Goal: Information Seeking & Learning: Learn about a topic

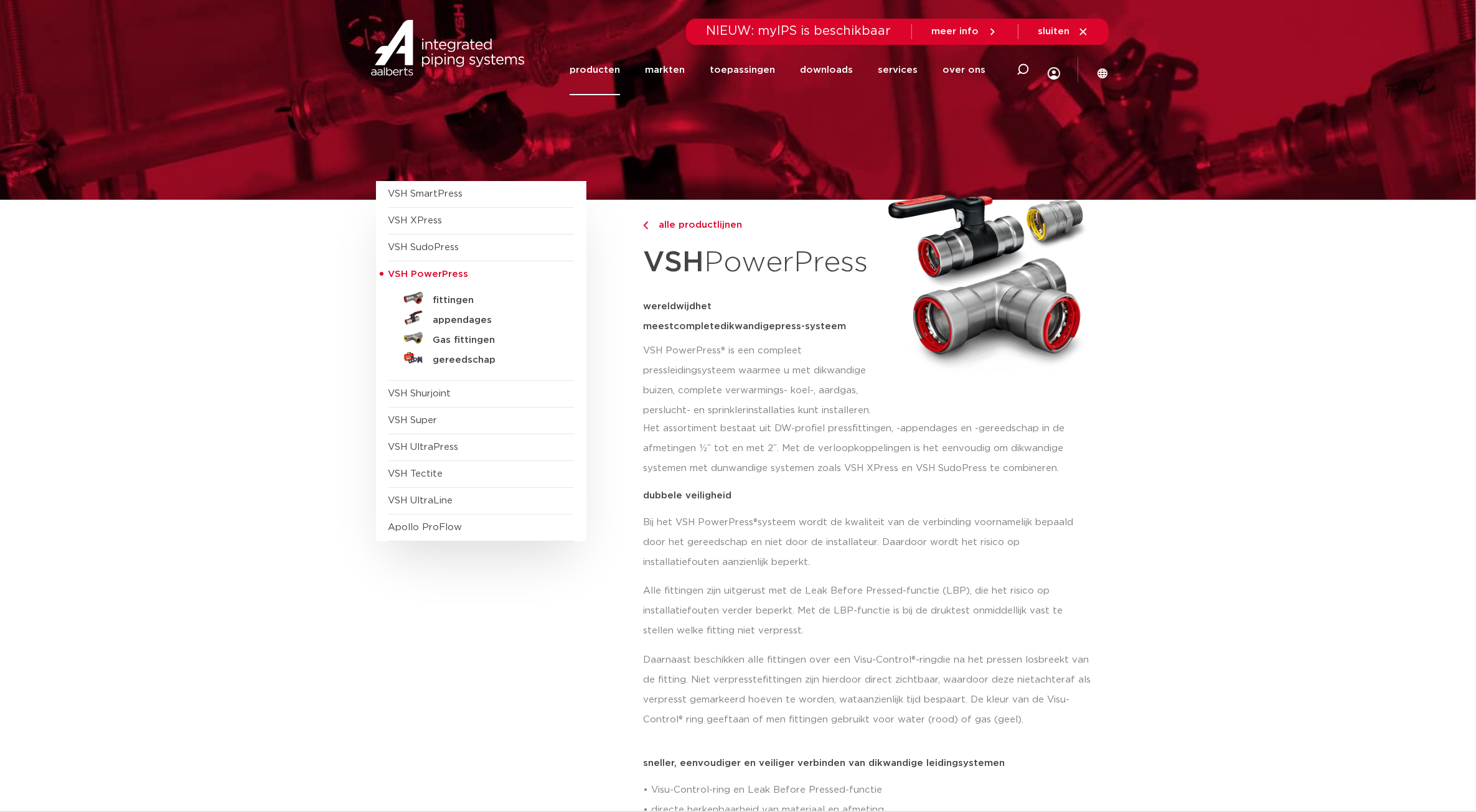
click at [444, 458] on span "VSH UltraPress" at bounding box center [481, 448] width 185 height 27
click at [430, 397] on span "VSH Shurjoint" at bounding box center [420, 393] width 63 height 9
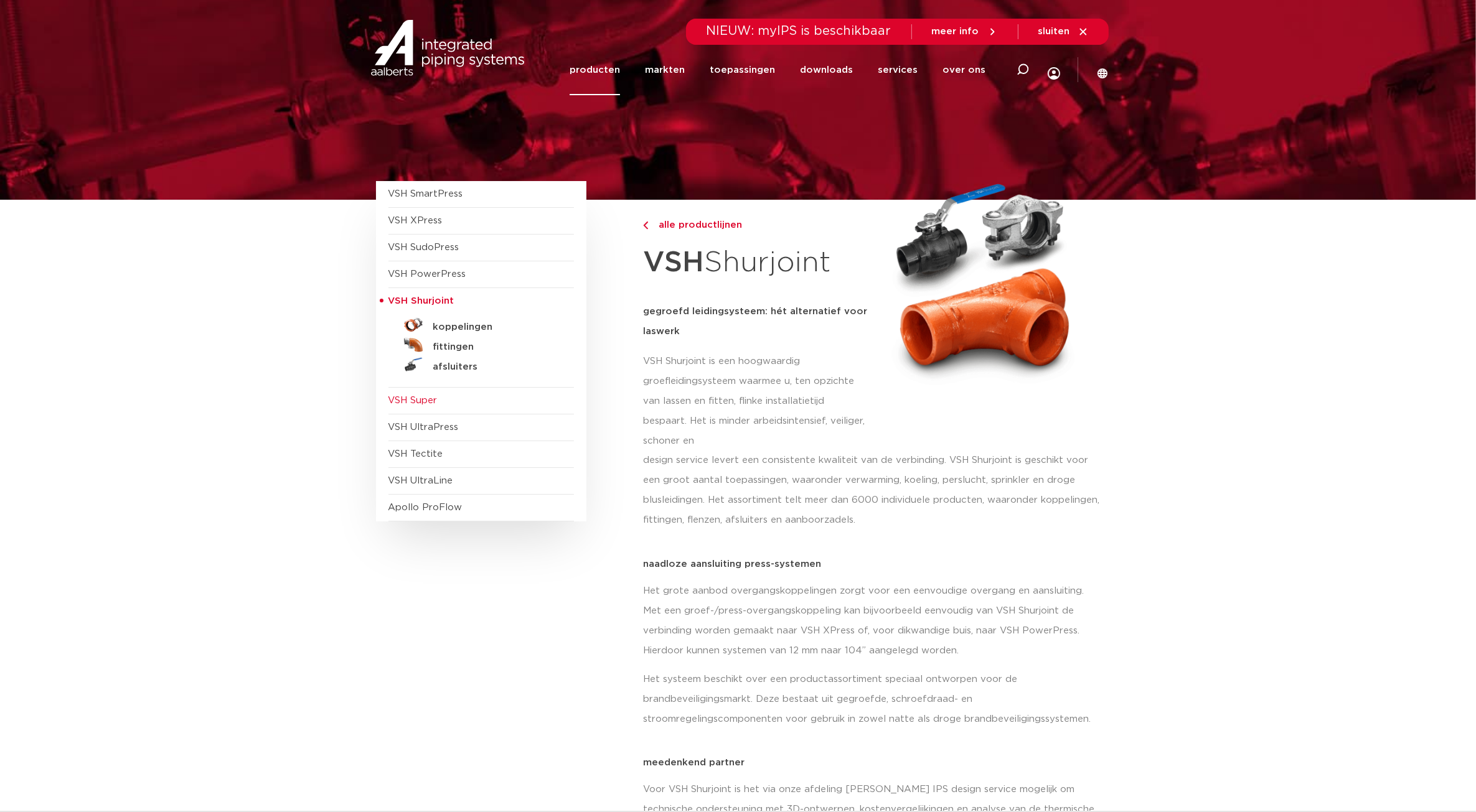
click at [419, 403] on span "VSH Super" at bounding box center [413, 400] width 49 height 9
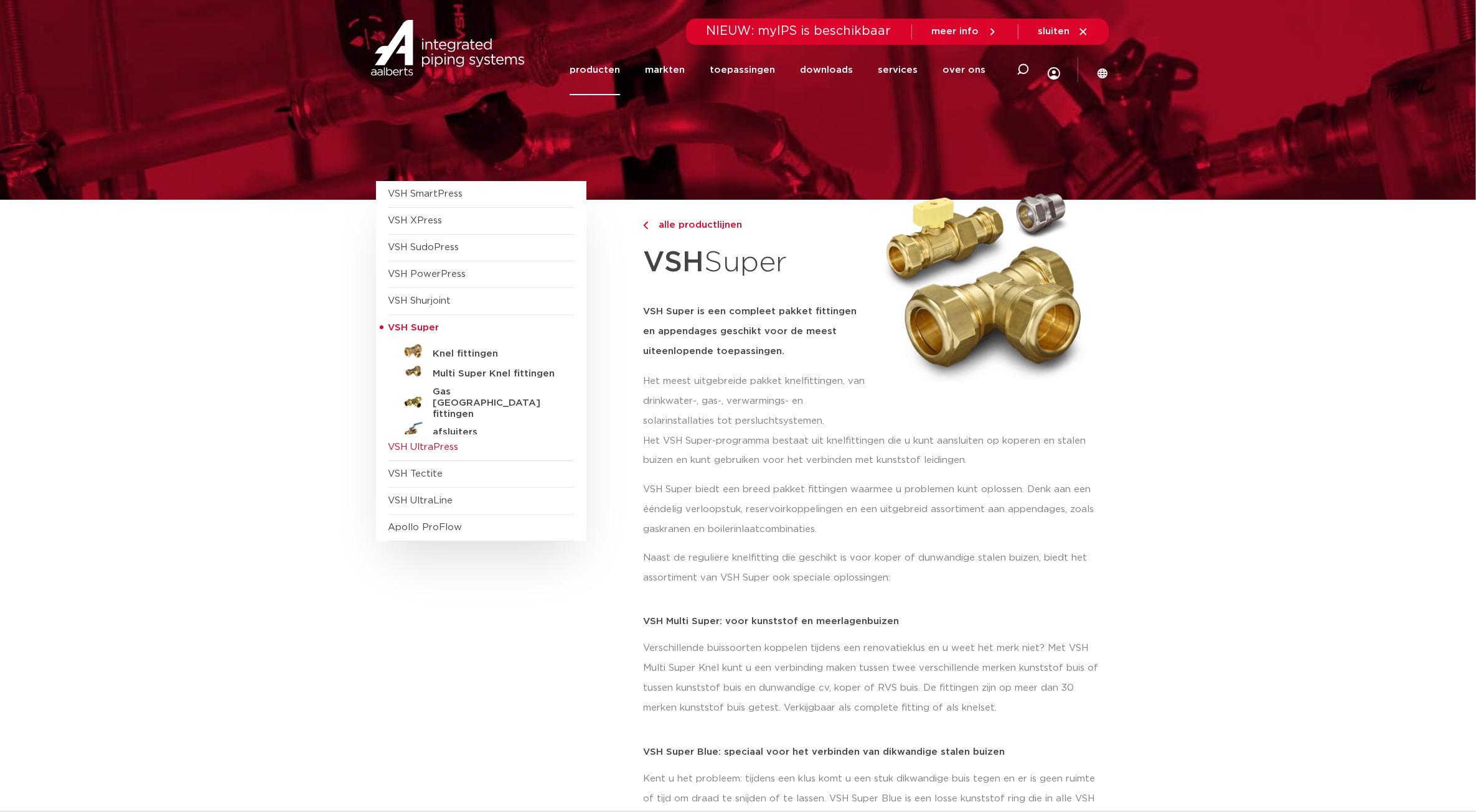
click at [453, 451] on span "VSH UltraPress" at bounding box center [423, 446] width 70 height 9
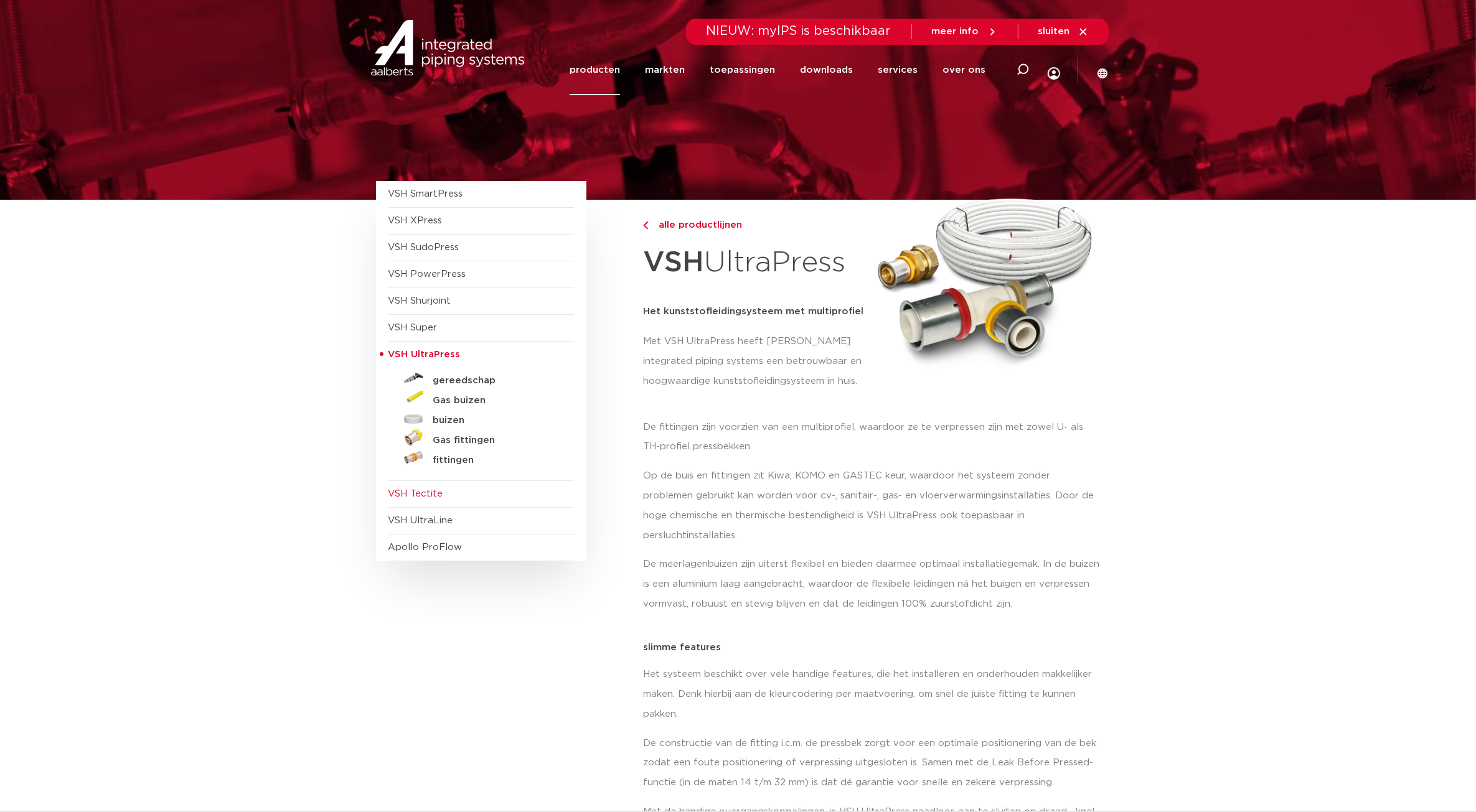
click at [427, 498] on span "VSH Tectite" at bounding box center [416, 493] width 55 height 9
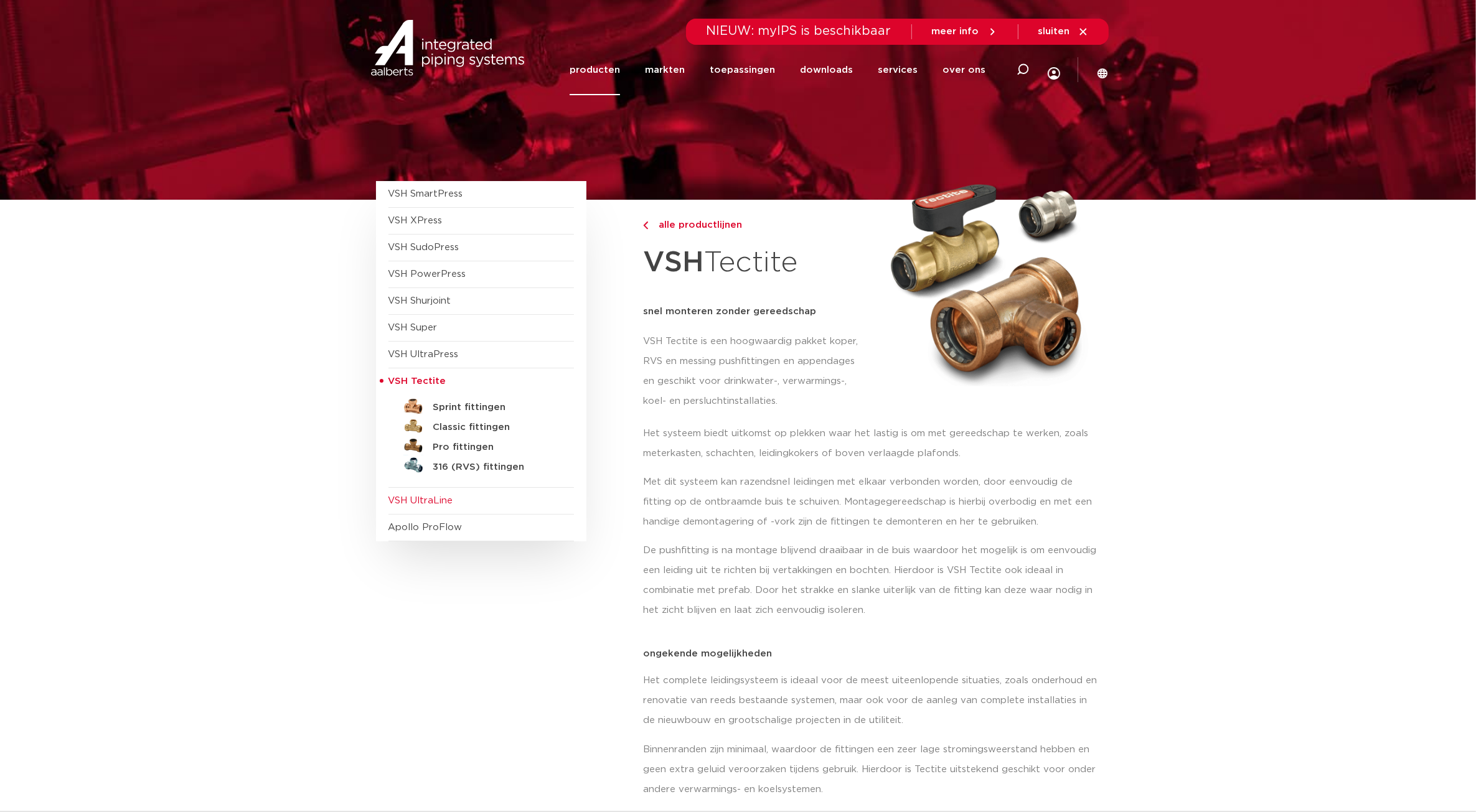
click at [426, 504] on span "VSH UltraLine" at bounding box center [421, 500] width 65 height 9
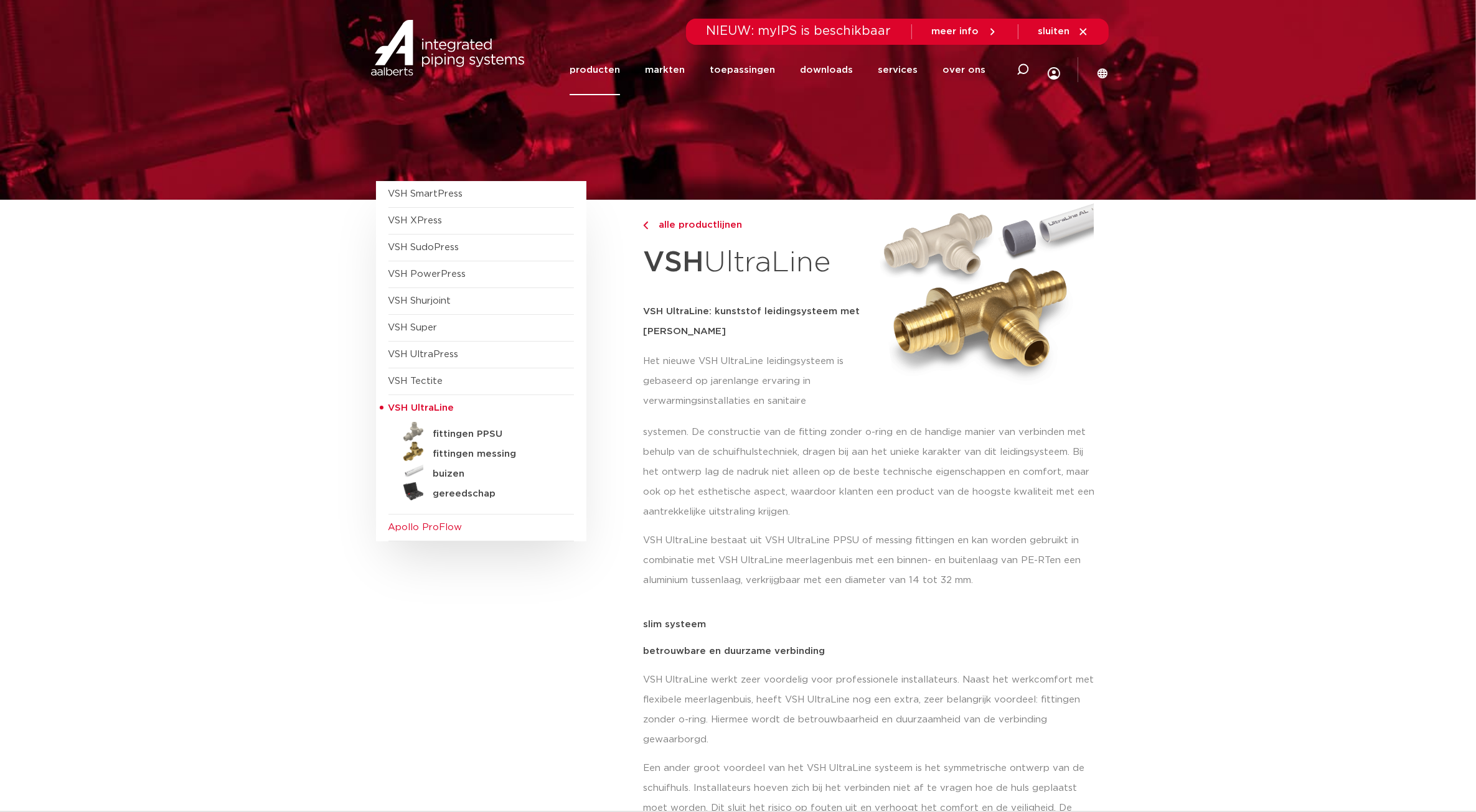
click at [447, 530] on span "Apollo ProFlow" at bounding box center [426, 527] width 74 height 9
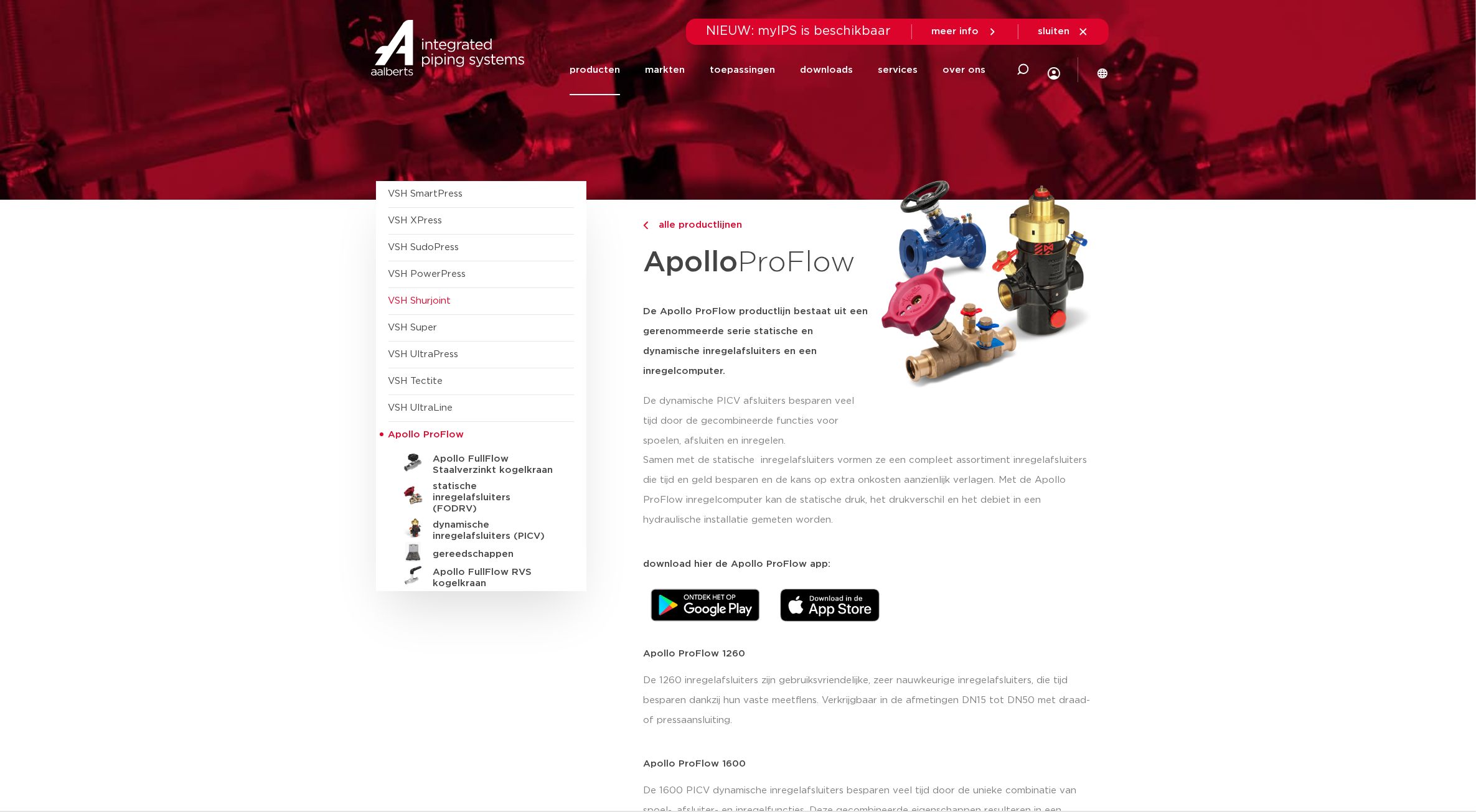
click at [447, 302] on span "VSH Shurjoint" at bounding box center [420, 300] width 63 height 9
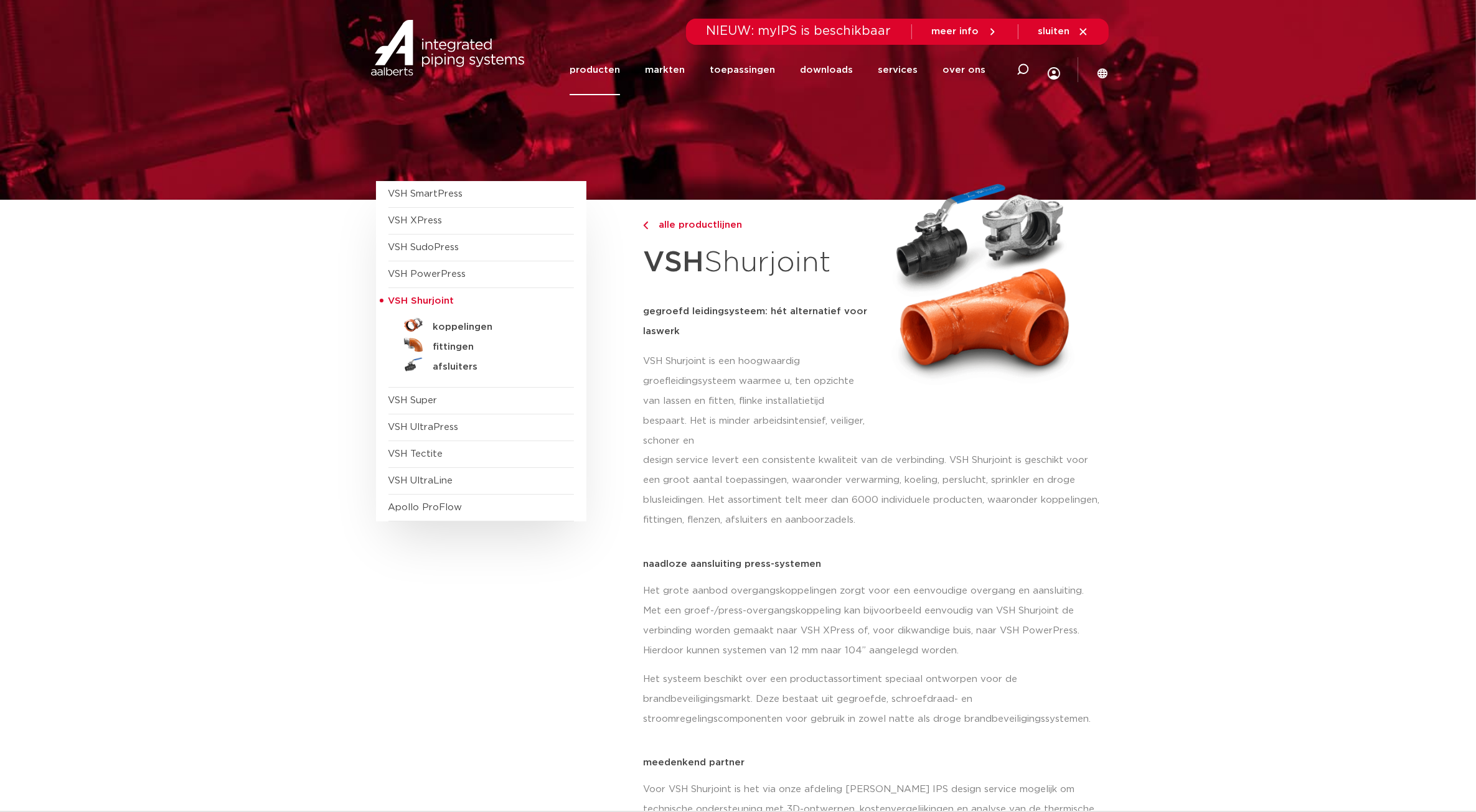
click at [749, 67] on link "toepassingen" at bounding box center [742, 70] width 65 height 51
